Goal: Check status: Check status

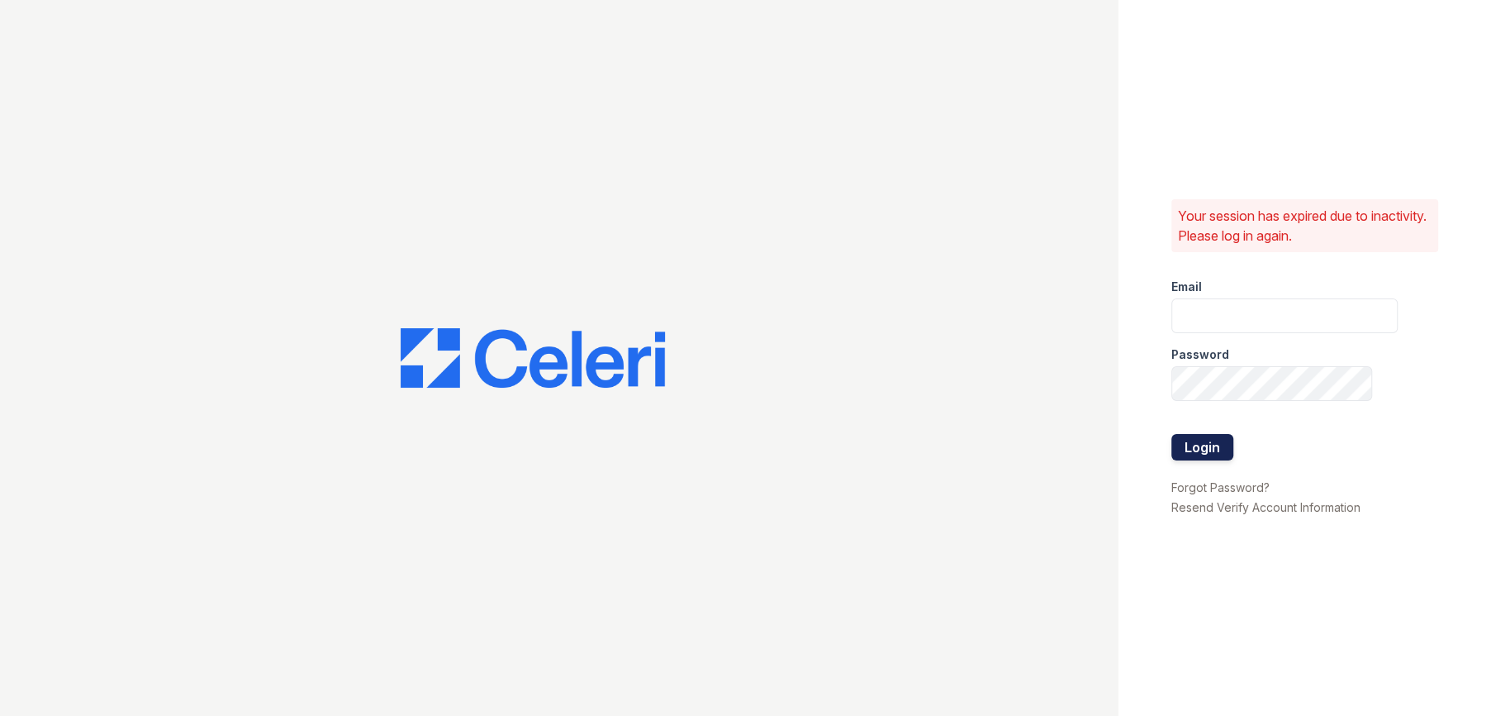
type input "[EMAIL_ADDRESS][DOMAIN_NAME]"
click at [1215, 446] on button "Login" at bounding box center [1203, 447] width 62 height 26
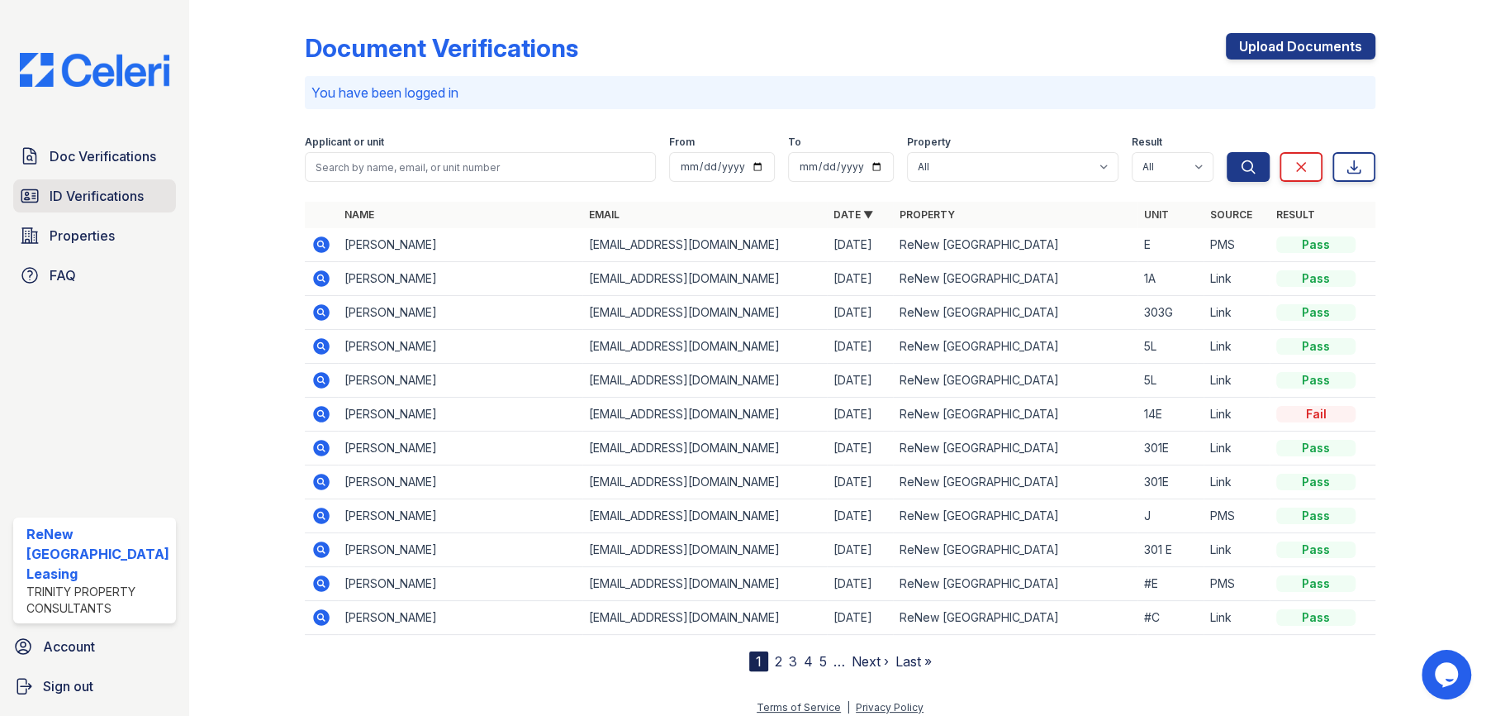
click at [141, 202] on span "ID Verifications" at bounding box center [97, 196] width 94 height 20
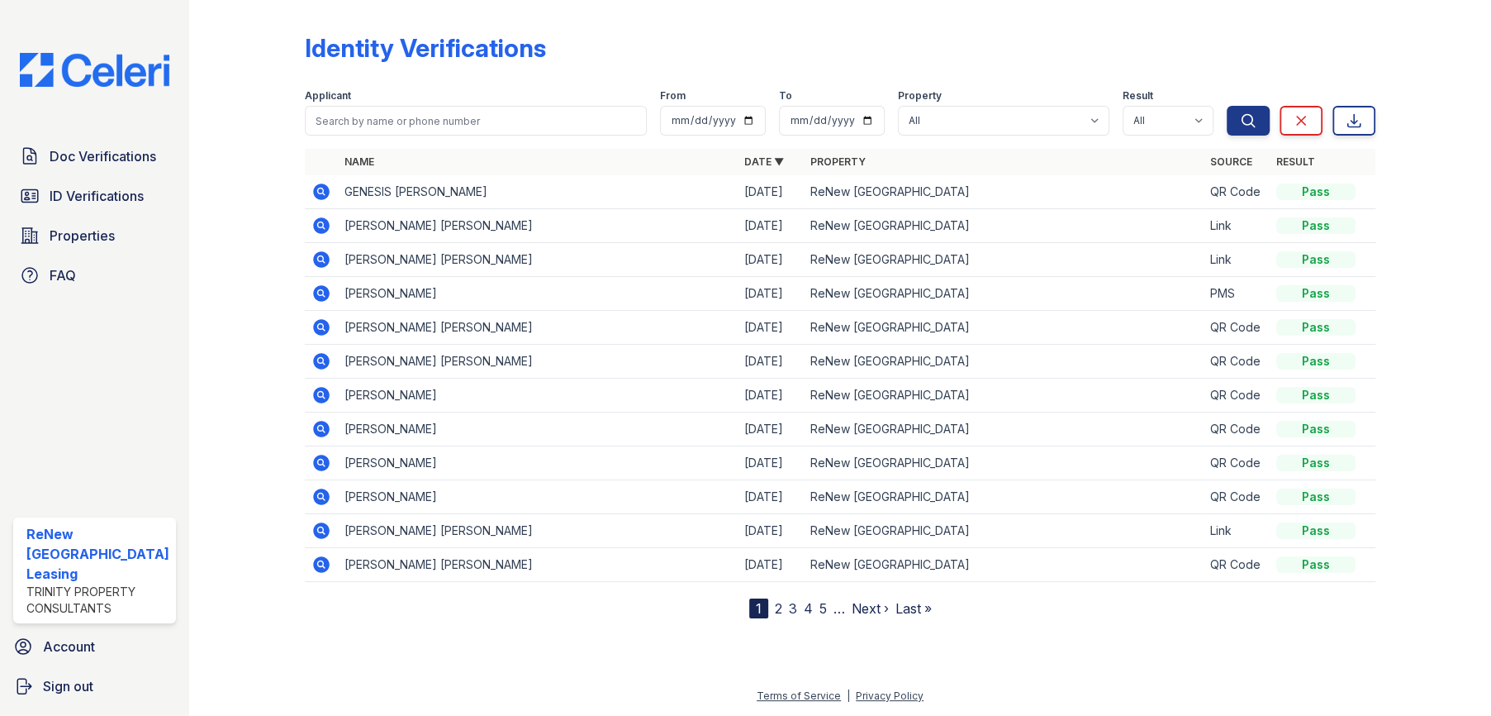
click at [318, 224] on icon at bounding box center [320, 224] width 4 height 4
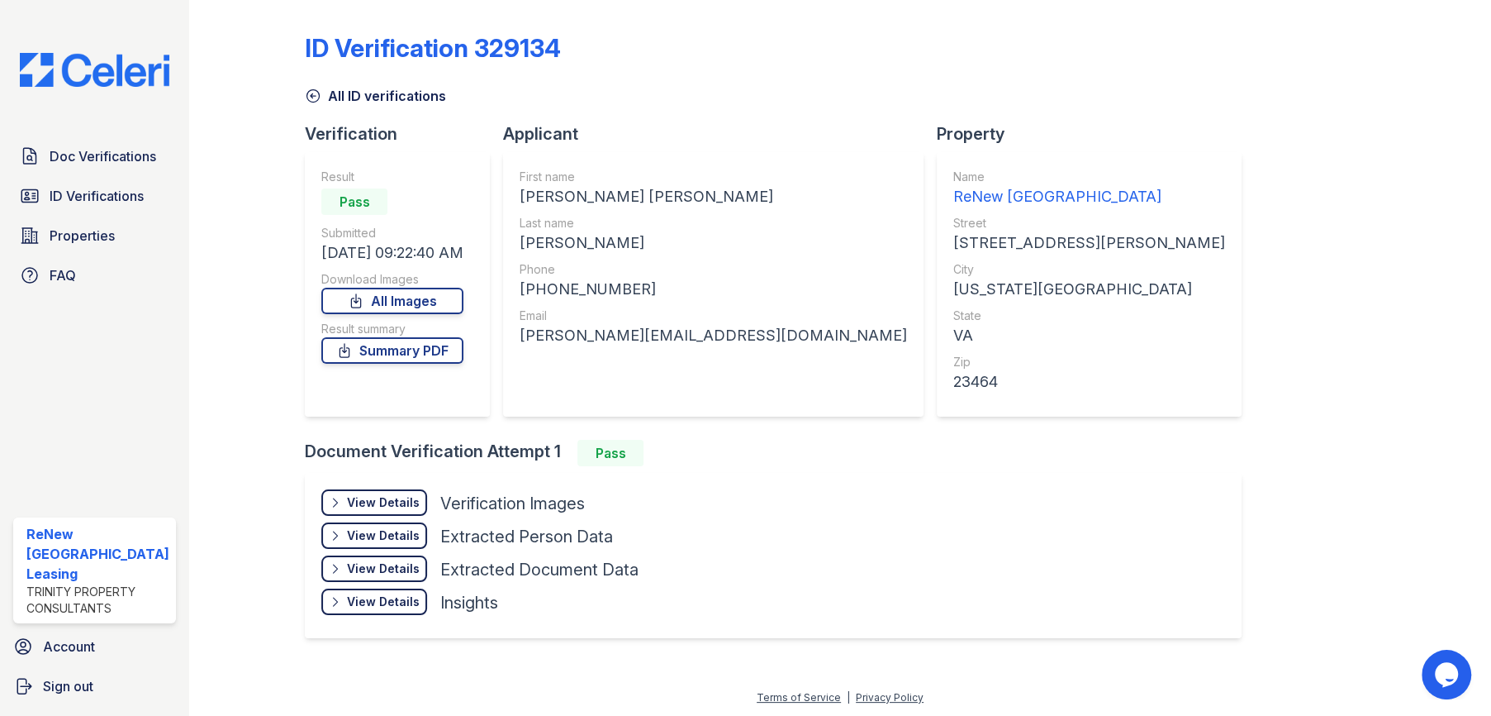
click at [397, 511] on div "View Details Details" at bounding box center [374, 502] width 106 height 26
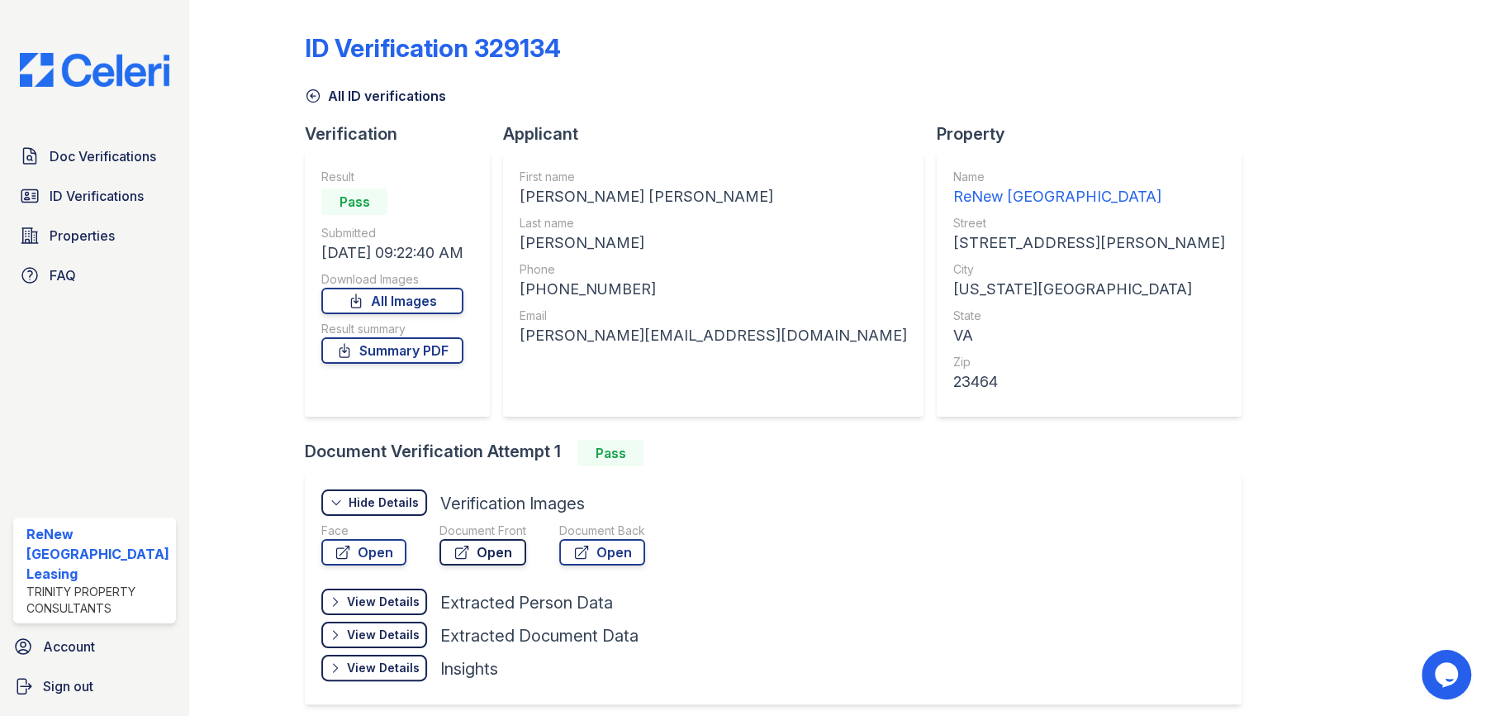
click at [505, 551] on link "Open" at bounding box center [483, 552] width 87 height 26
